Goal: Information Seeking & Learning: Learn about a topic

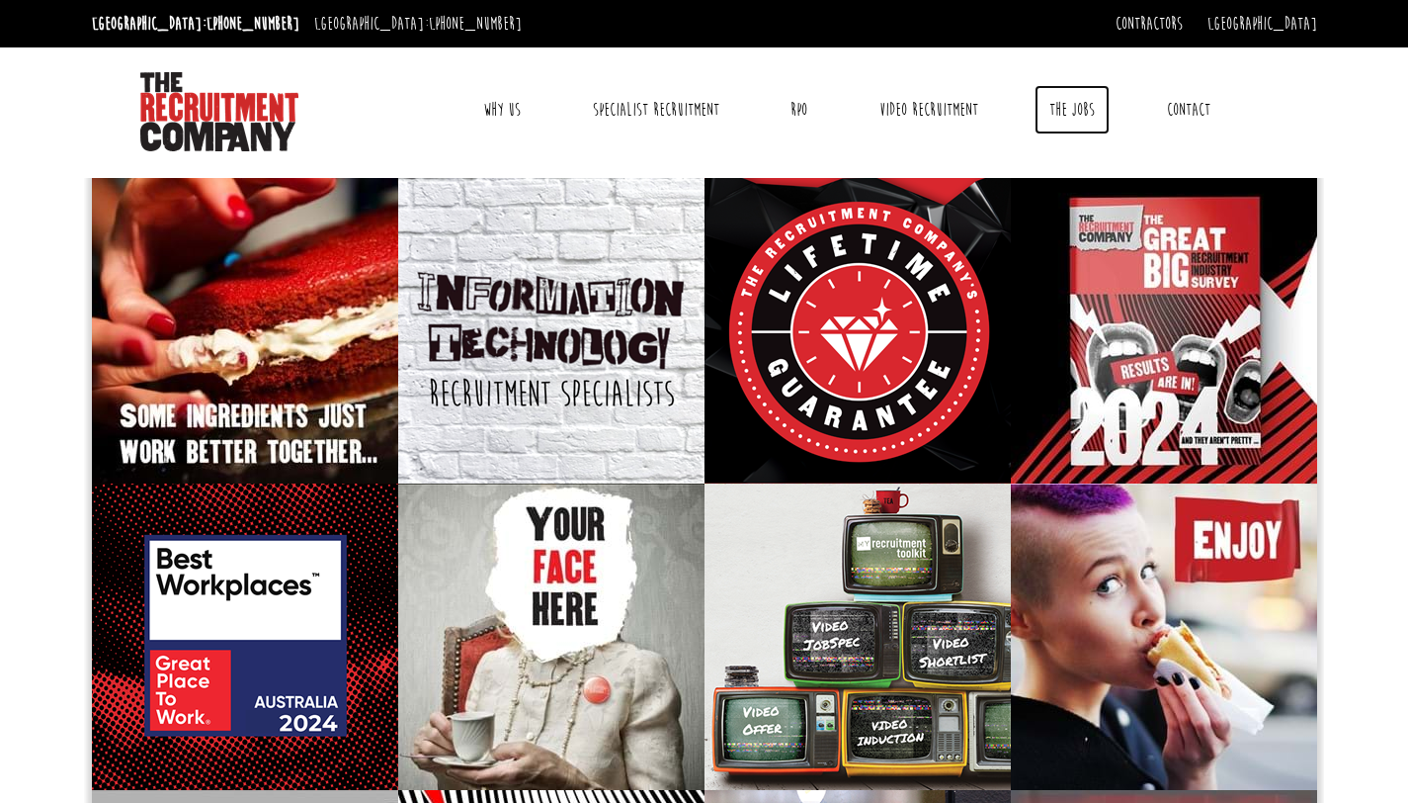
click at [1077, 104] on link "The Jobs" at bounding box center [1072, 109] width 75 height 49
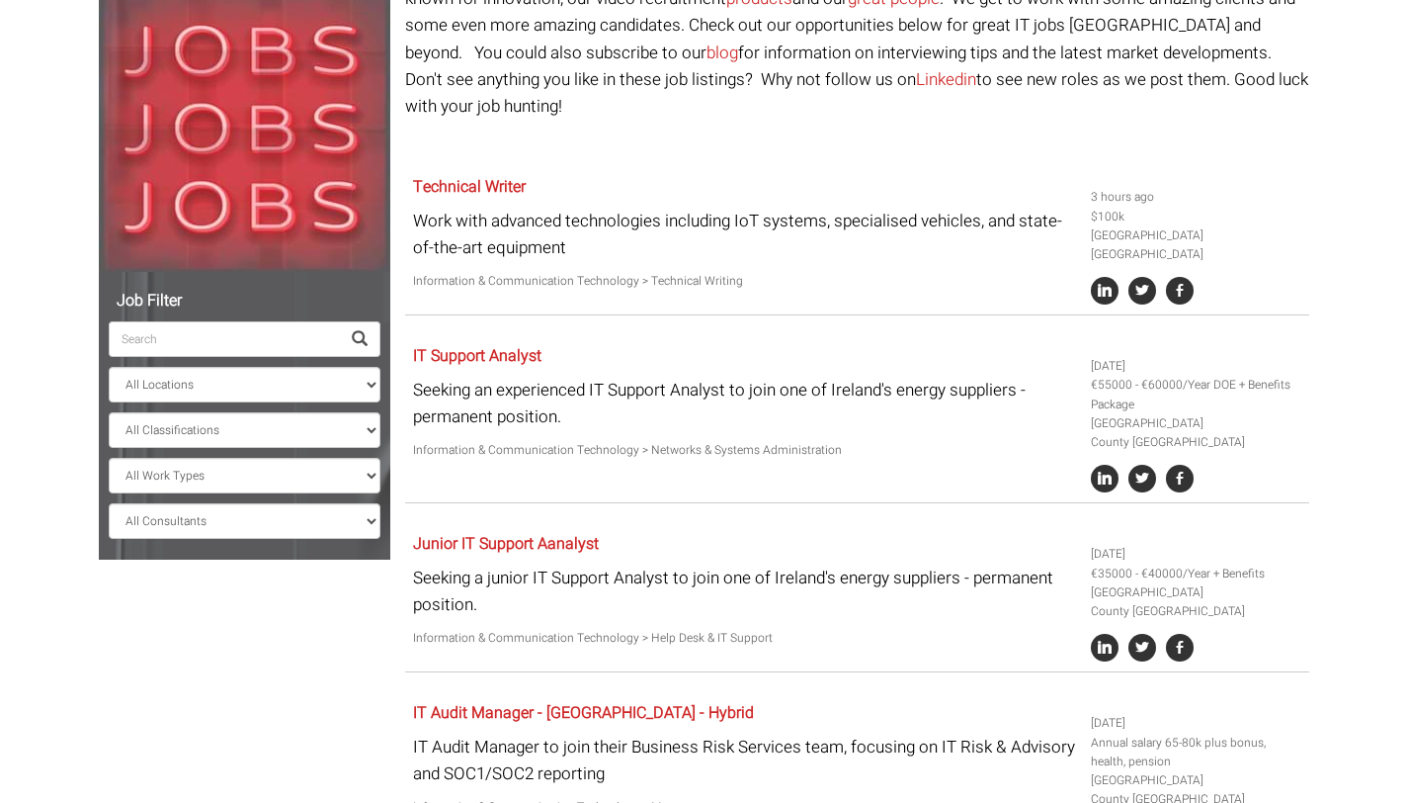
scroll to position [245, 0]
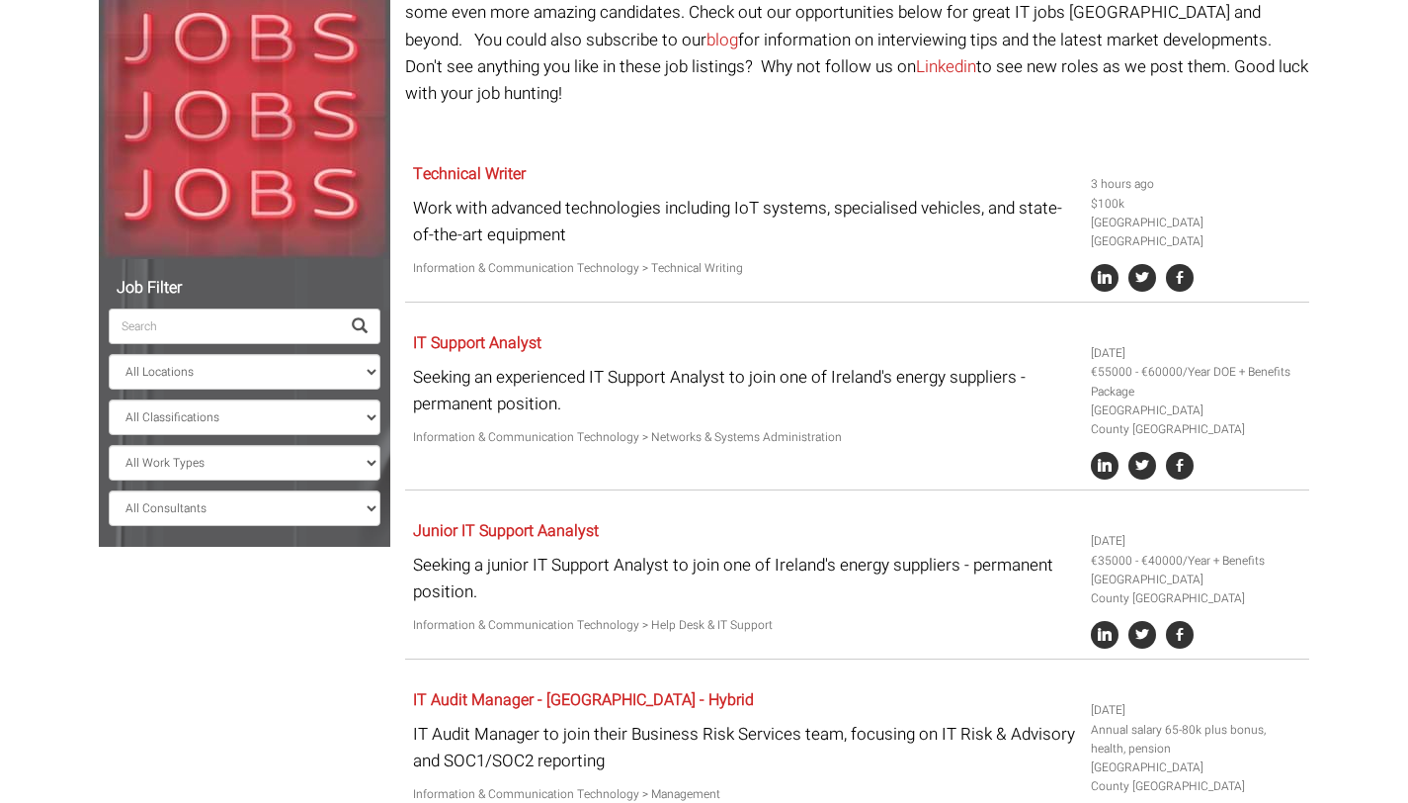
click at [200, 332] on input "search" at bounding box center [224, 326] width 231 height 36
click at [196, 365] on select "All Locations Sydney Melbourne Ireland Sydney CBD Parramatta Circular Quay Nort…" at bounding box center [245, 372] width 272 height 36
select select "[GEOGRAPHIC_DATA]"
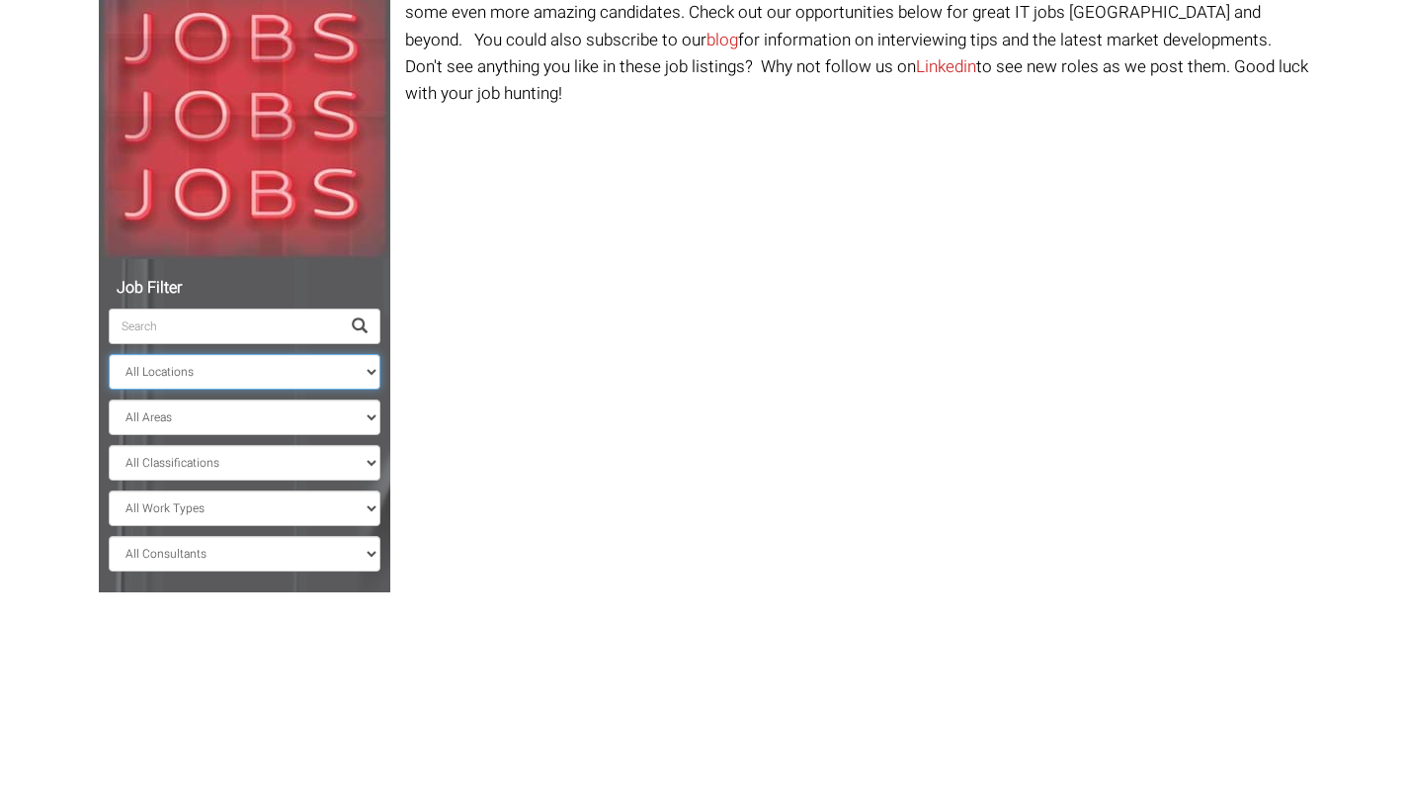
scroll to position [179, 0]
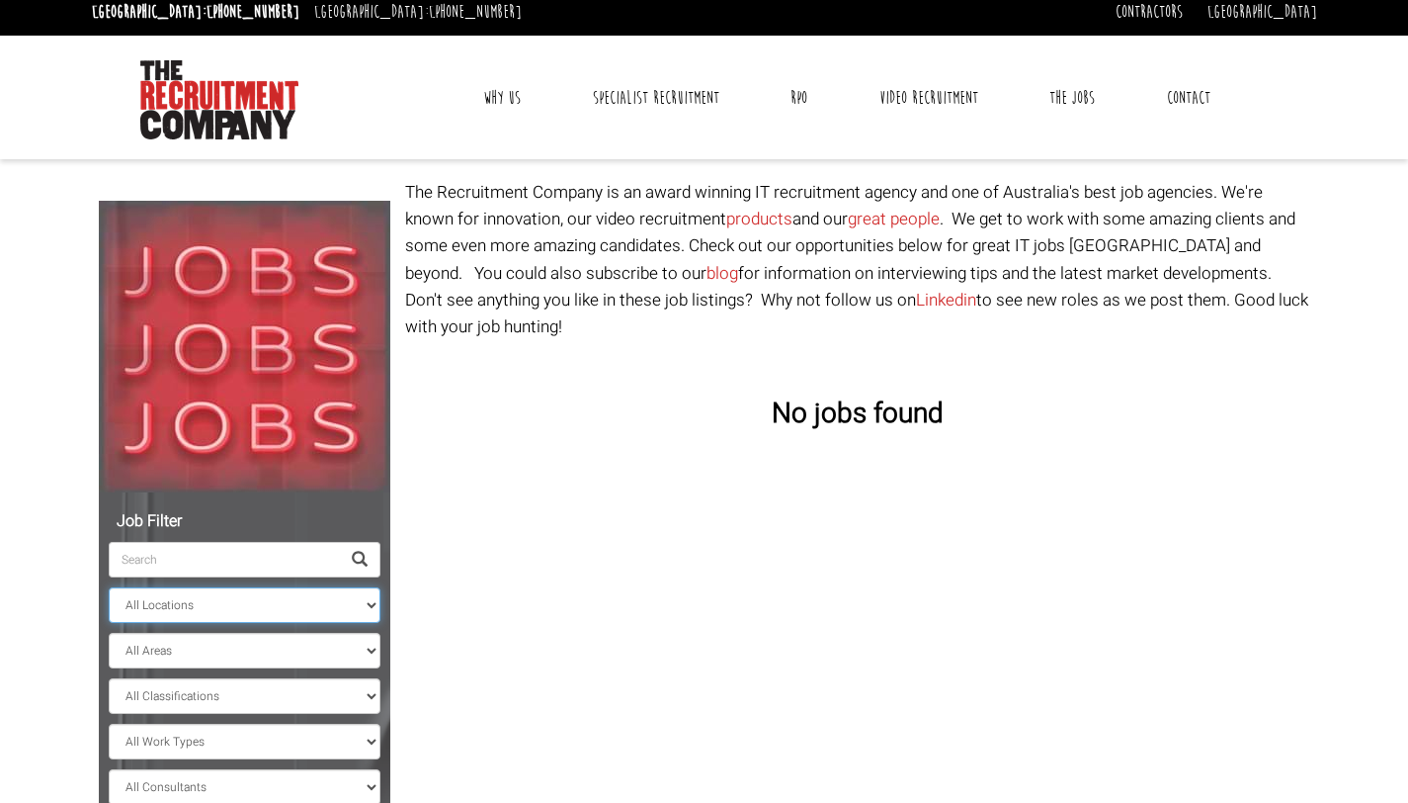
scroll to position [172, 0]
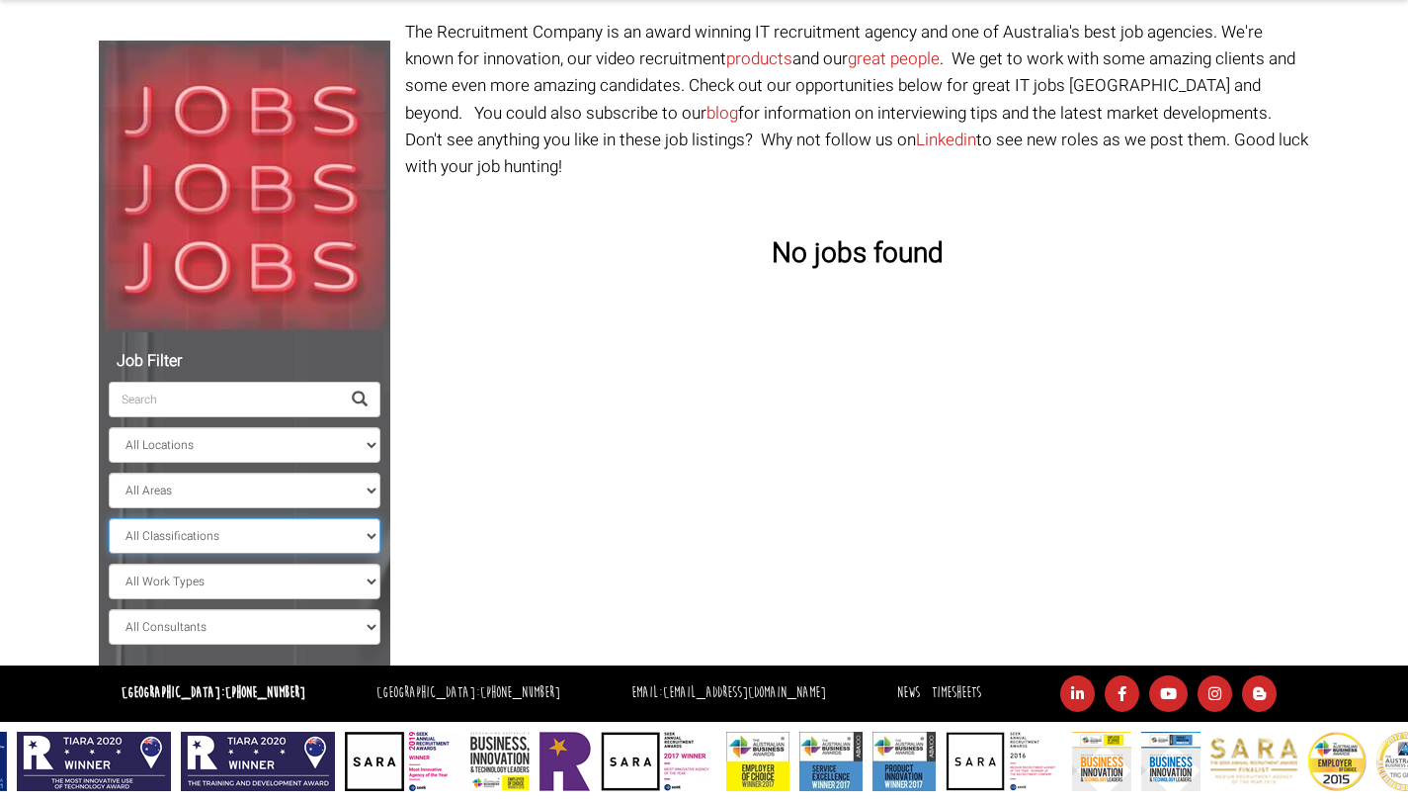
click at [368, 531] on select "All Classifications Banking & Financial Services Information & Communication Te…" at bounding box center [245, 536] width 272 height 36
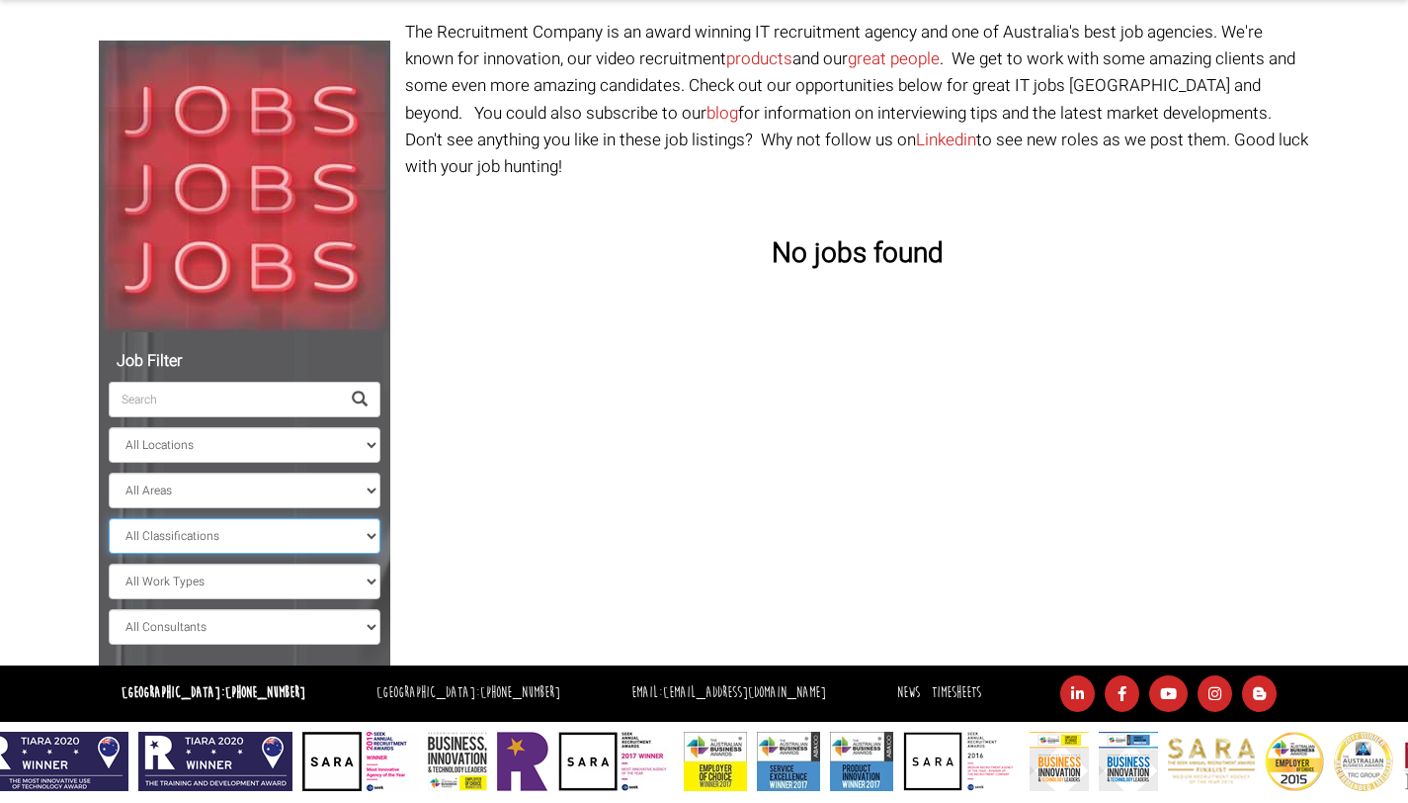
select select "Government & Defence"
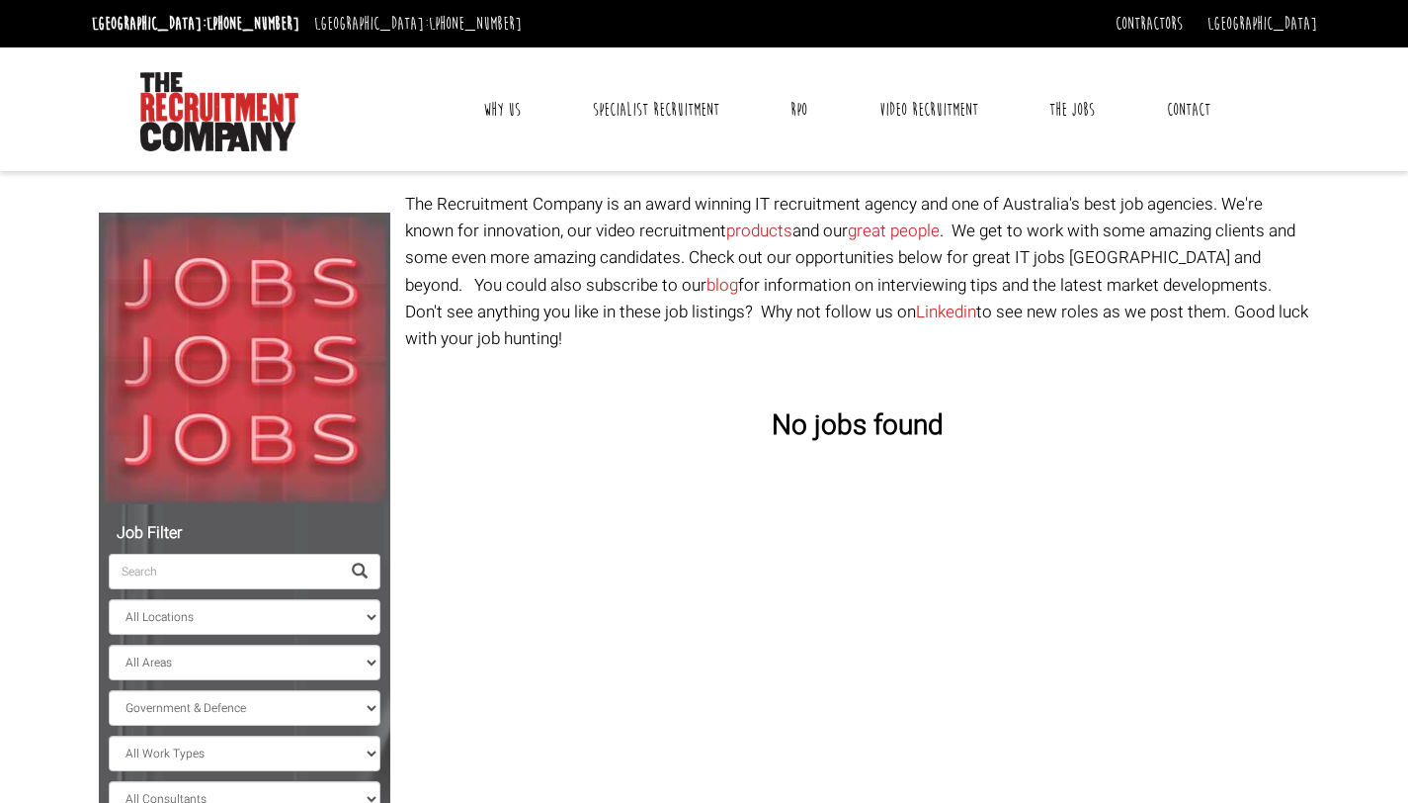
click at [872, 427] on div "Job Filter All Locations Sydney Melbourne Ireland Sydney CBD Parramatta Circula…" at bounding box center [704, 514] width 1240 height 646
